Goal: Task Accomplishment & Management: Manage account settings

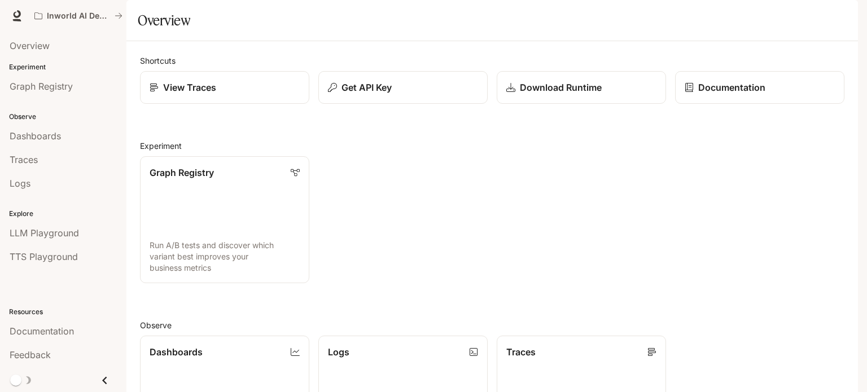
click at [840, 15] on img "button" at bounding box center [842, 16] width 16 height 16
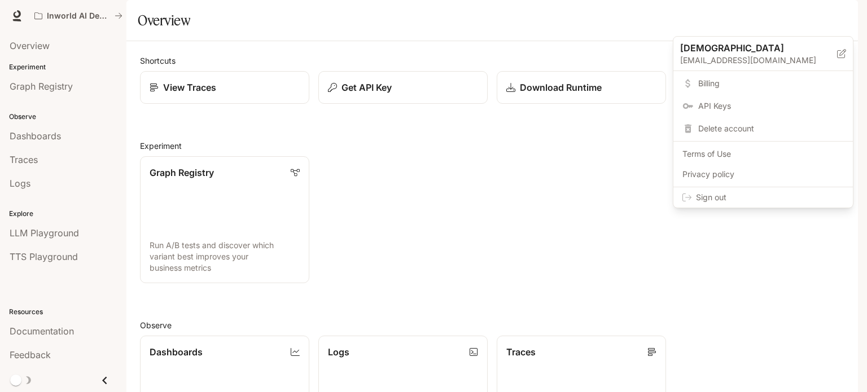
click at [707, 90] on link "Billing" at bounding box center [762, 83] width 175 height 20
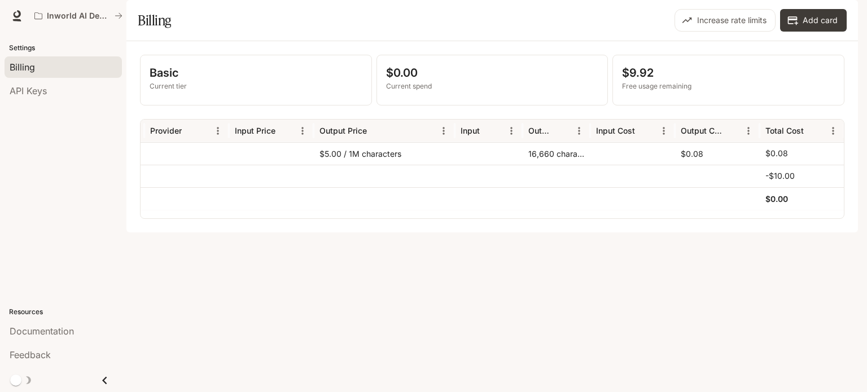
scroll to position [0, 219]
drag, startPoint x: 551, startPoint y: 182, endPoint x: 515, endPoint y: 181, distance: 36.1
click at [515, 165] on div "TTS inworld-tts-1 $5.00 / 1M characters 16,660 characters $0.08 $0.08" at bounding box center [382, 153] width 923 height 23
drag, startPoint x: 656, startPoint y: 99, endPoint x: 622, endPoint y: 103, distance: 33.6
click at [622, 81] on p "$9.92" at bounding box center [728, 72] width 213 height 17
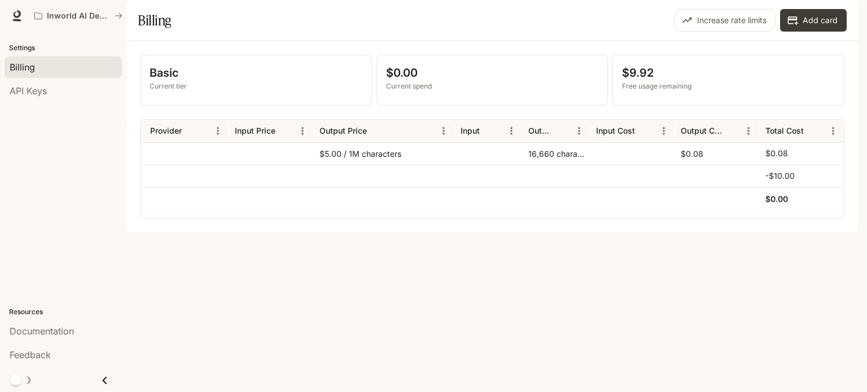
click at [541, 75] on div "Basic Current tier $0.00 Current spend $9.92 Free usage remaining Service Model…" at bounding box center [491, 136] width 731 height 191
click at [547, 165] on div "16,660 characters" at bounding box center [556, 153] width 68 height 23
click at [533, 165] on div "16,660 characters" at bounding box center [556, 153] width 68 height 23
click at [529, 165] on div "16,660 characters" at bounding box center [556, 153] width 68 height 23
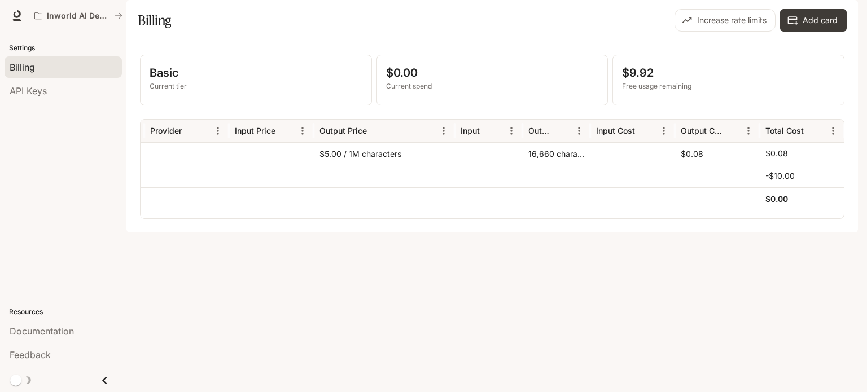
click at [529, 165] on div "16,660 characters" at bounding box center [556, 153] width 68 height 23
click at [528, 165] on div "16,660 characters" at bounding box center [556, 153] width 68 height 23
click at [539, 187] on div at bounding box center [556, 176] width 68 height 23
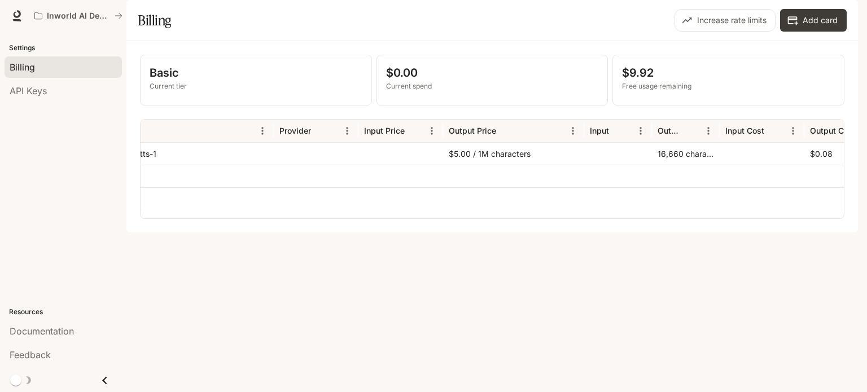
scroll to position [0, 0]
